Goal: Submit feedback/report problem

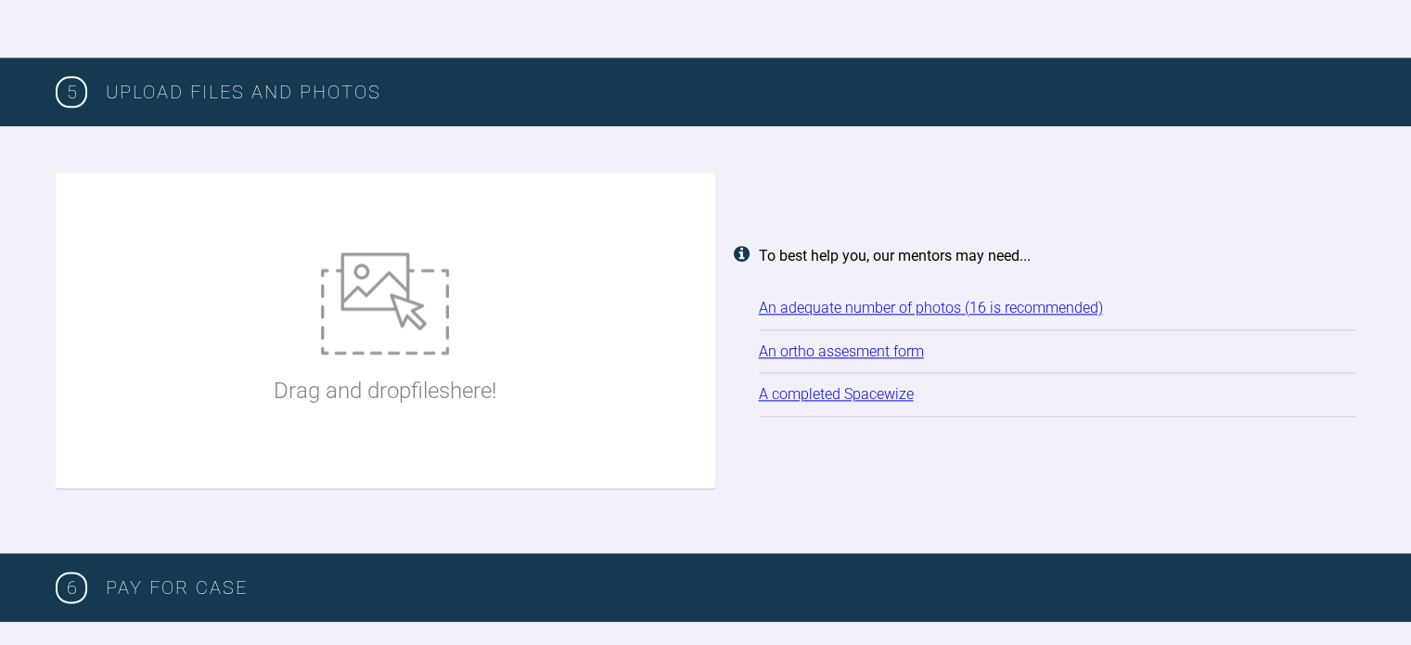
scroll to position [93, 0]
click at [360, 276] on img at bounding box center [385, 303] width 128 height 102
click at [441, 347] on img at bounding box center [385, 303] width 128 height 102
type input "C:\fakepath\20250816_104035.jpg"
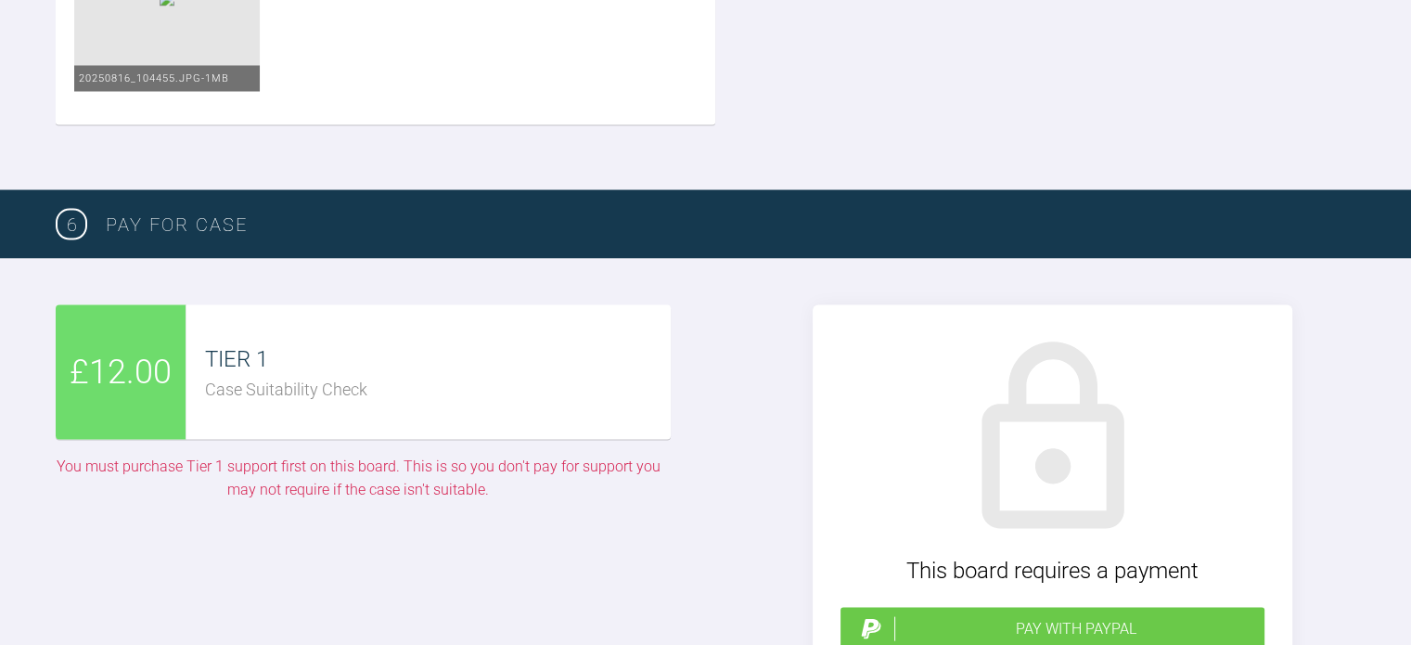
scroll to position [3533, 0]
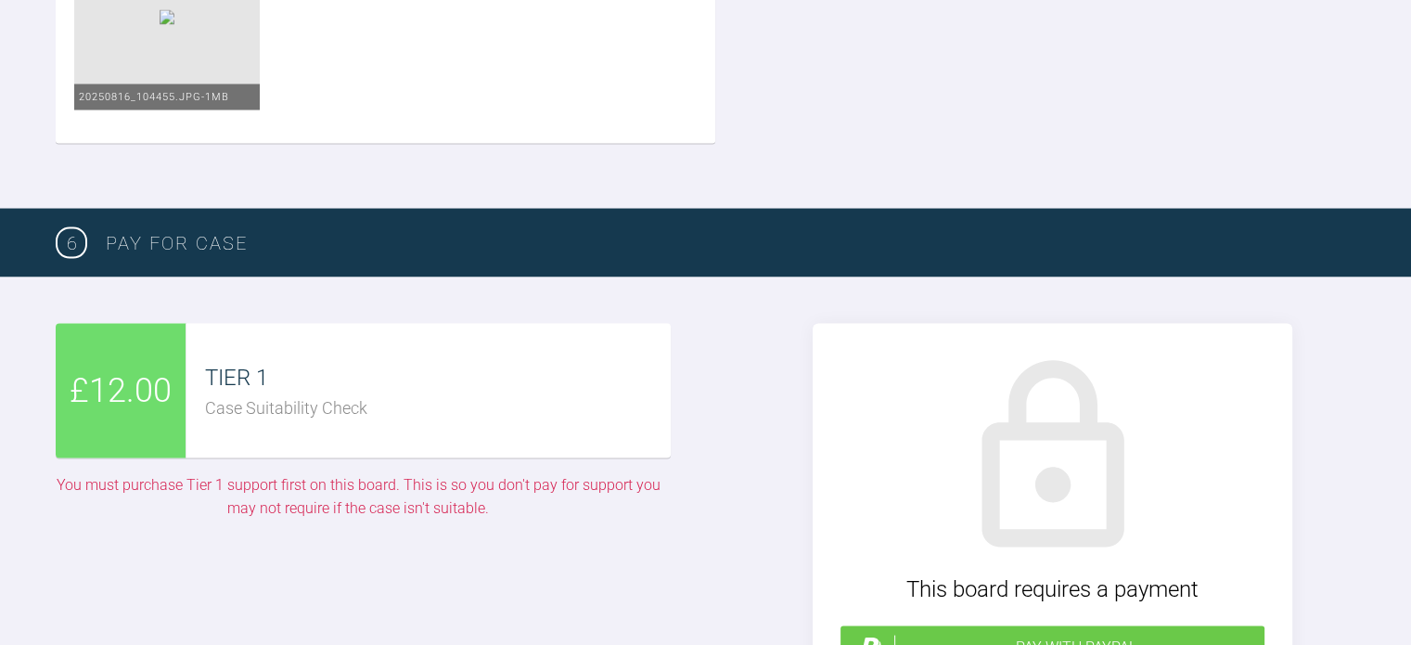
type input "C:\fakepath\JHooker.pdf"
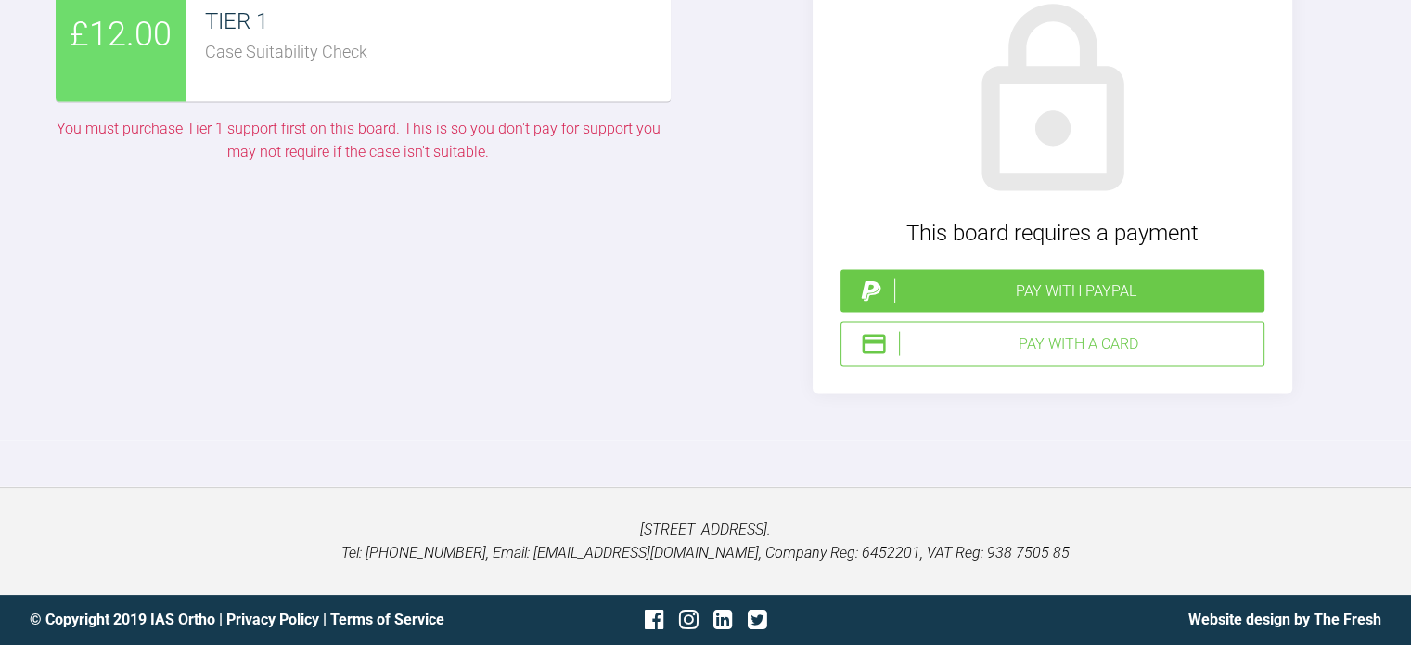
scroll to position [4285, 0]
click at [991, 353] on div "Pay with a Card" at bounding box center [1077, 344] width 357 height 24
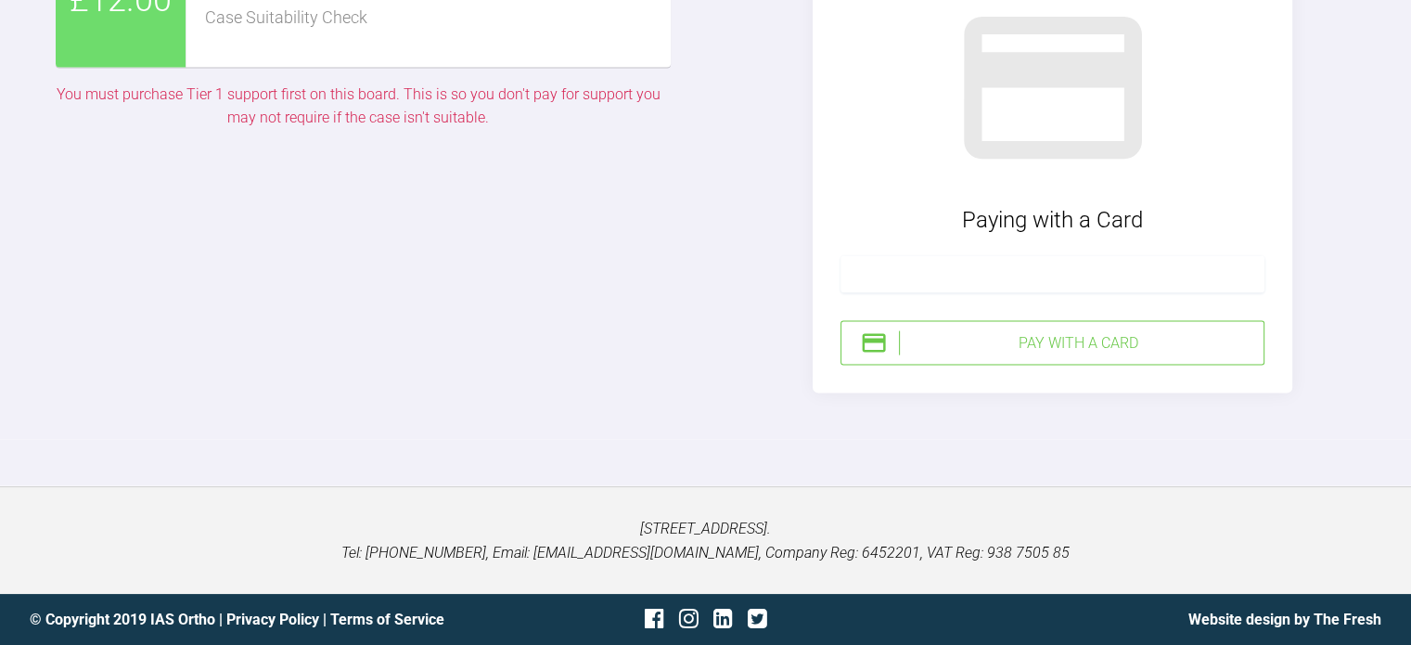
scroll to position [4314, 0]
click at [957, 343] on div "Pay with a Card" at bounding box center [1077, 343] width 357 height 24
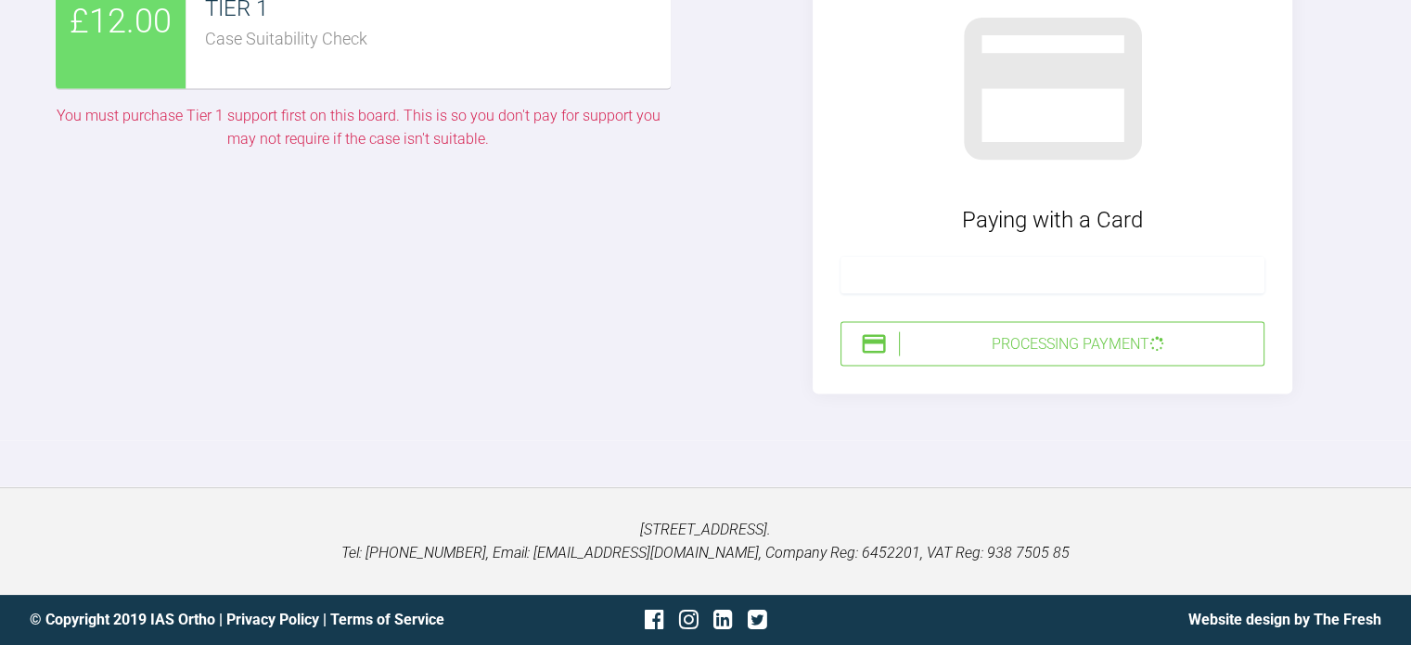
scroll to position [4297, 0]
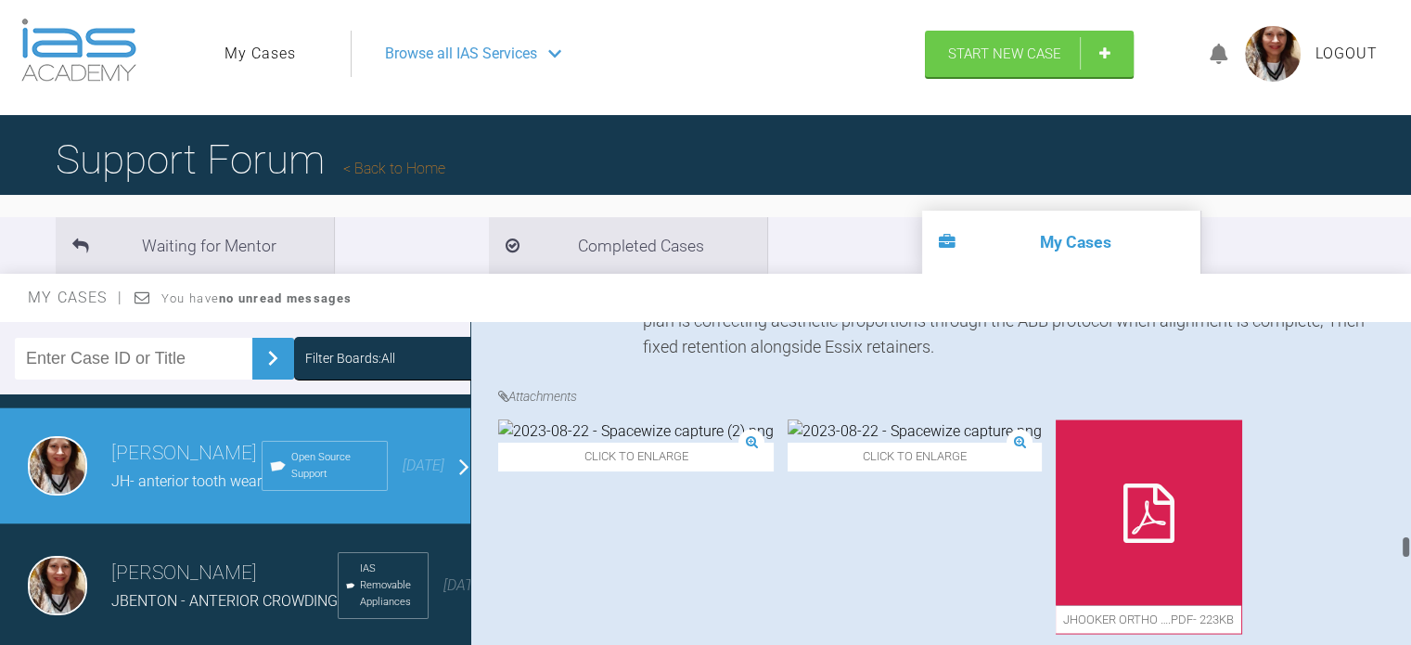
scroll to position [3681, 0]
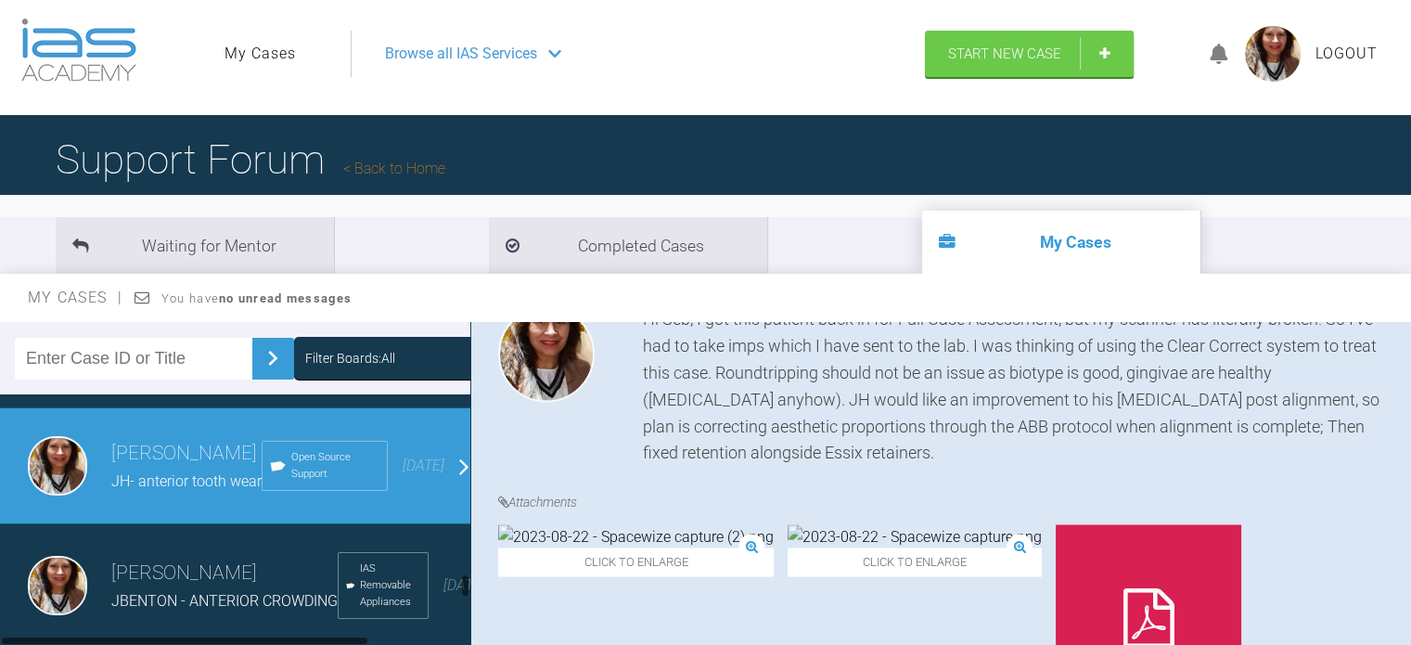
click at [134, 370] on span "CW - [PERSON_NAME][MEDICAL_DATA]" at bounding box center [238, 361] width 254 height 18
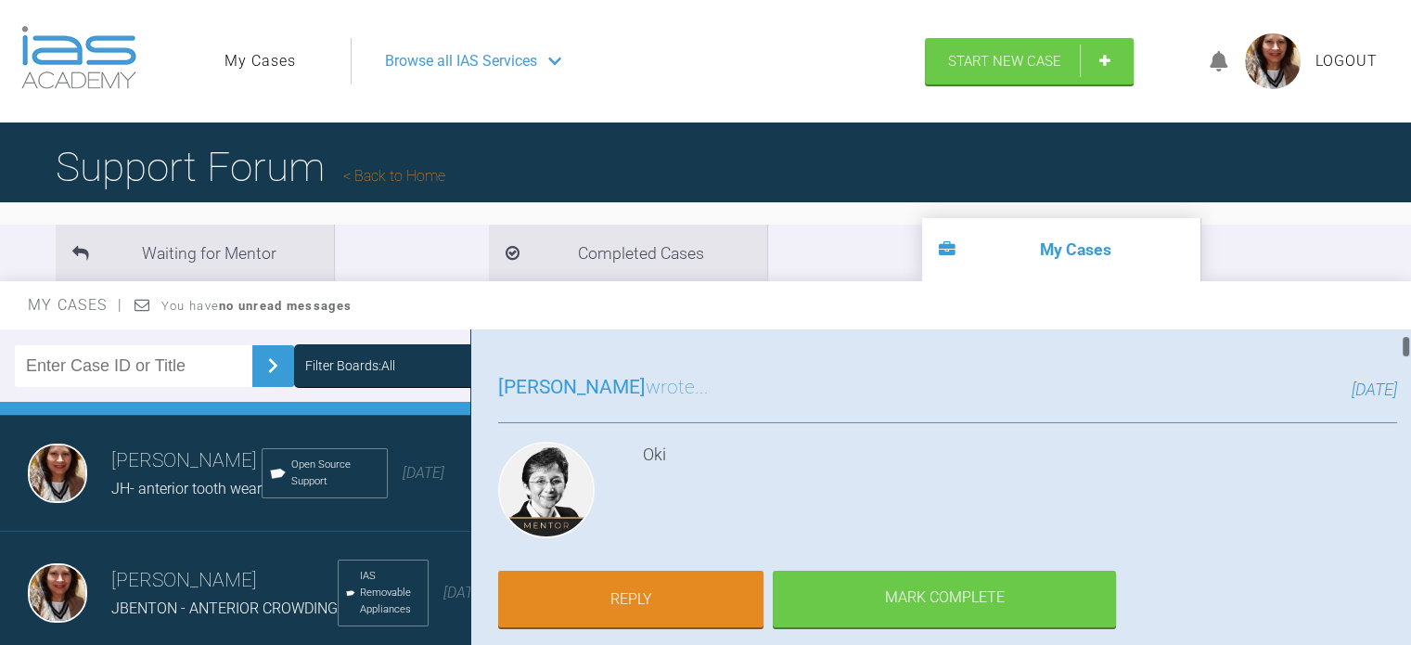
scroll to position [104, 0]
